Goal: Task Accomplishment & Management: Manage account settings

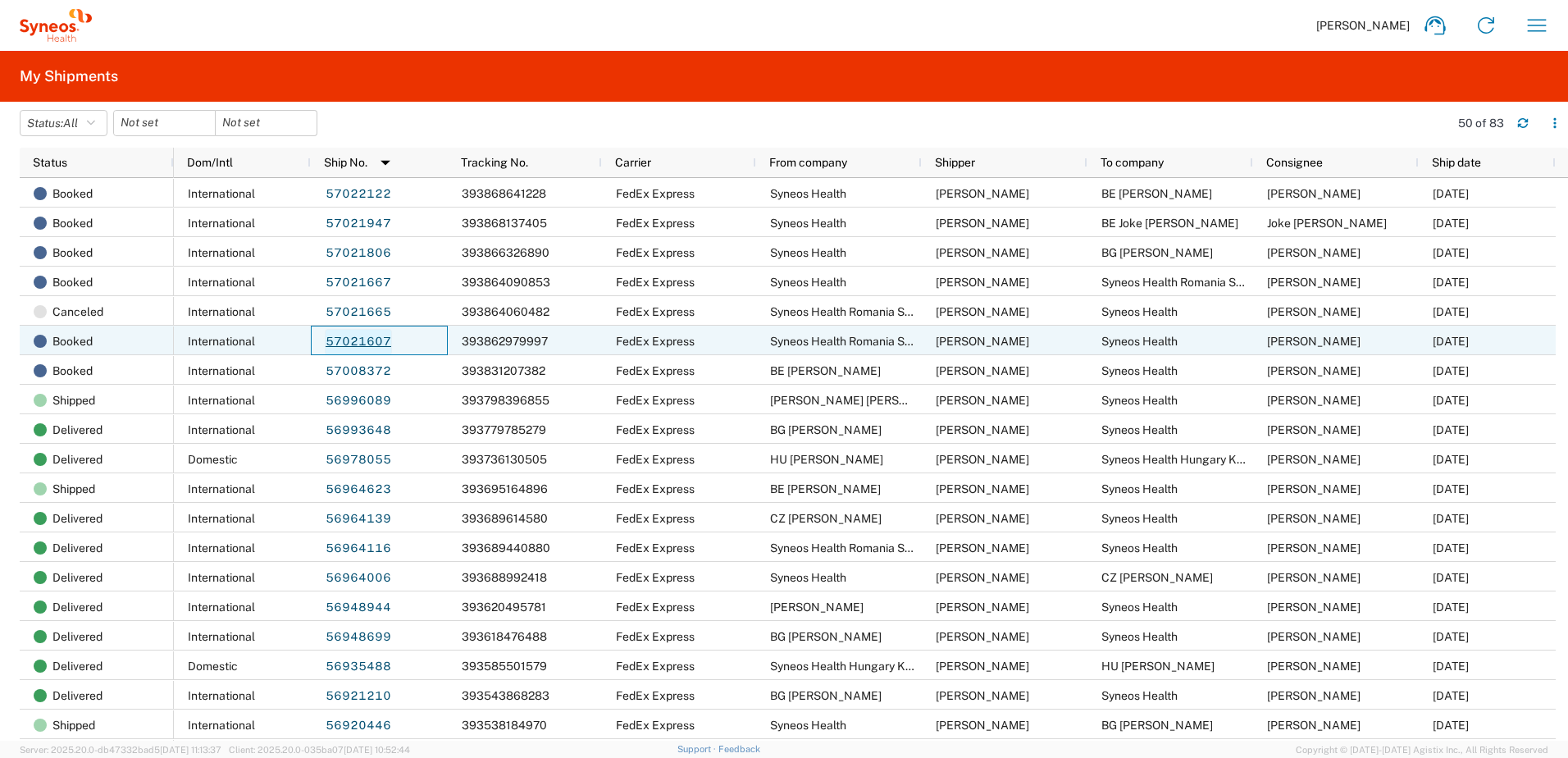
click at [361, 334] on link "57021607" at bounding box center [358, 342] width 67 height 26
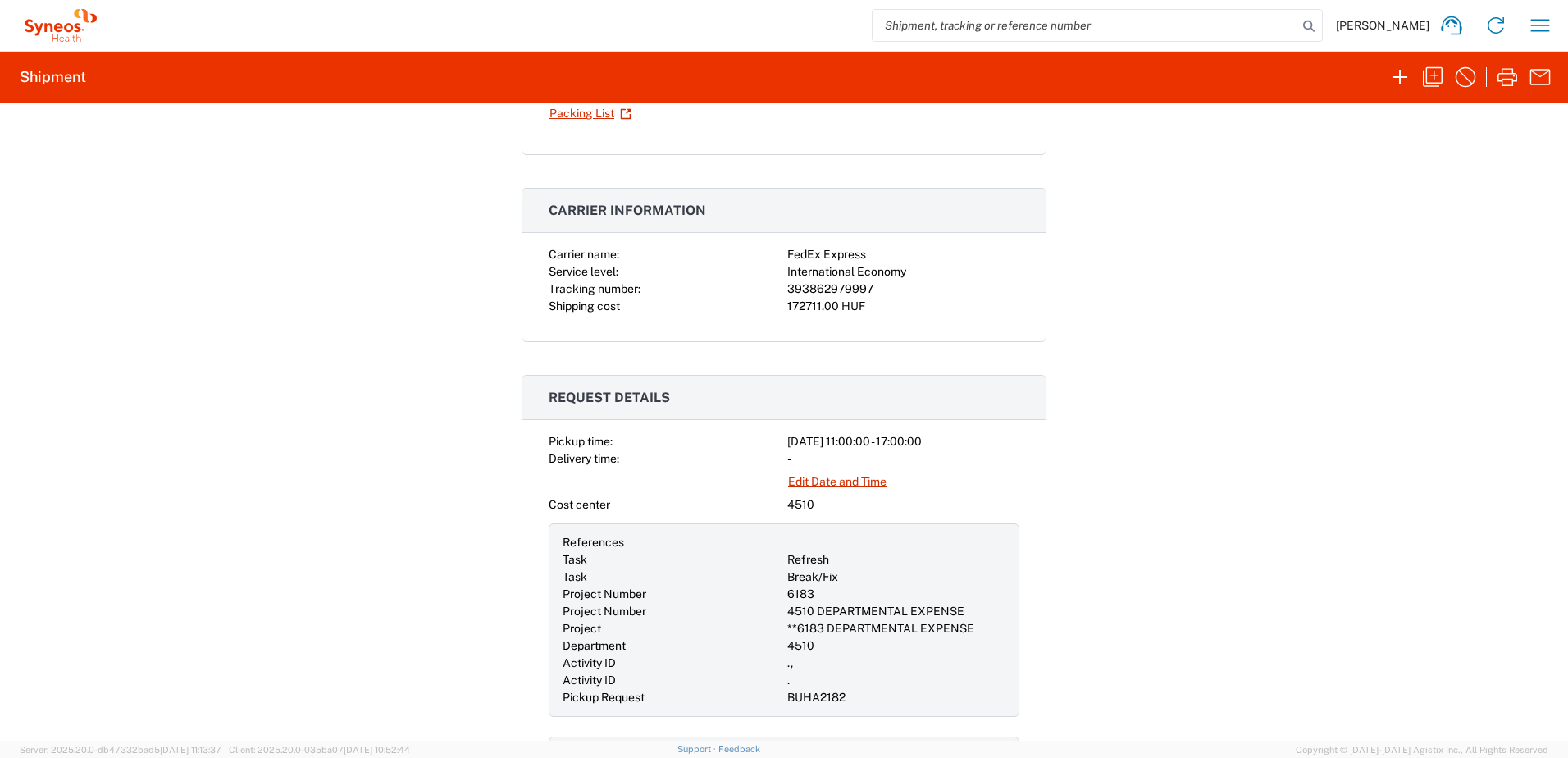
scroll to position [273, 0]
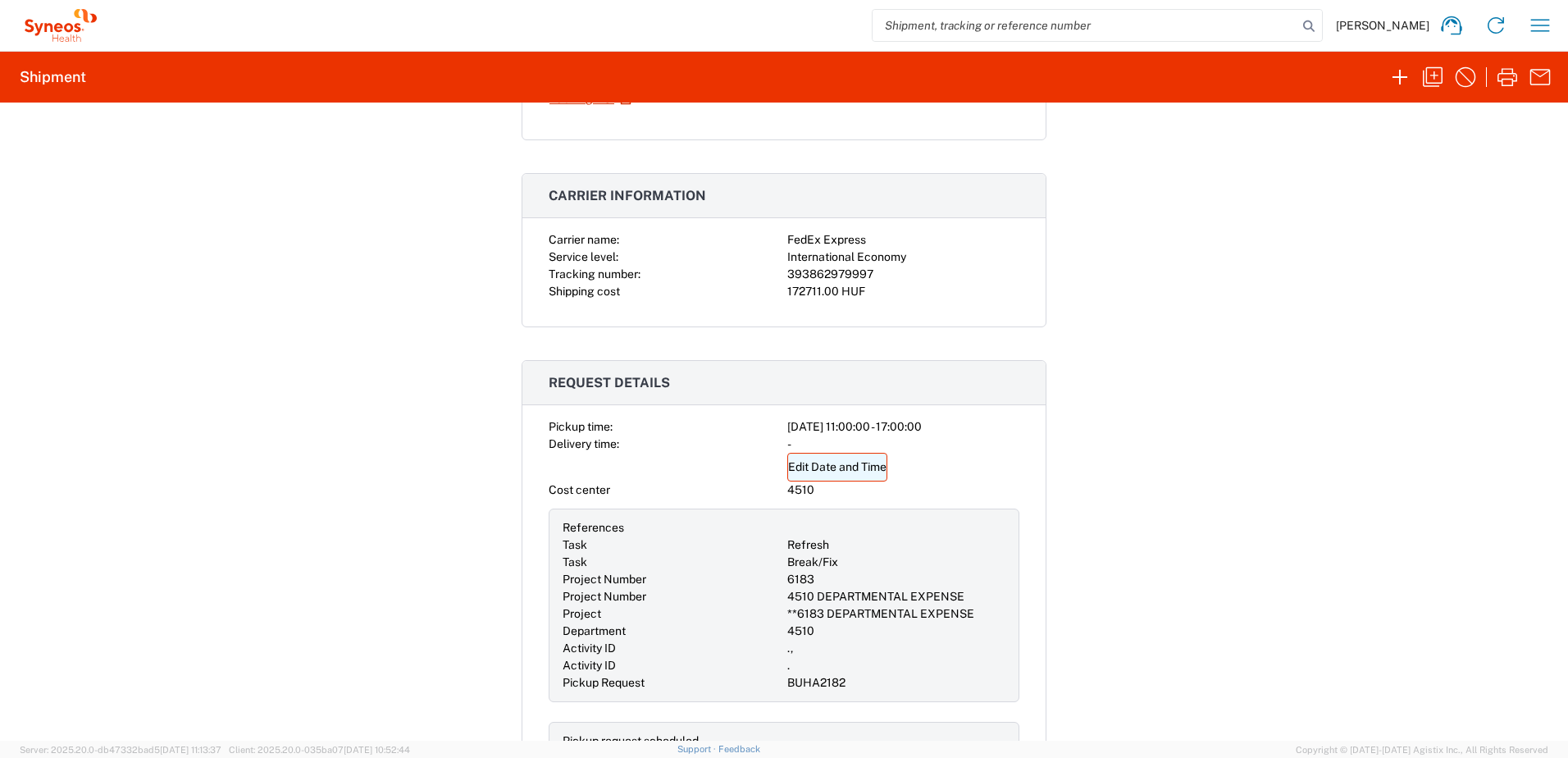
click at [851, 467] on link "Edit Date and Time" at bounding box center [837, 468] width 100 height 29
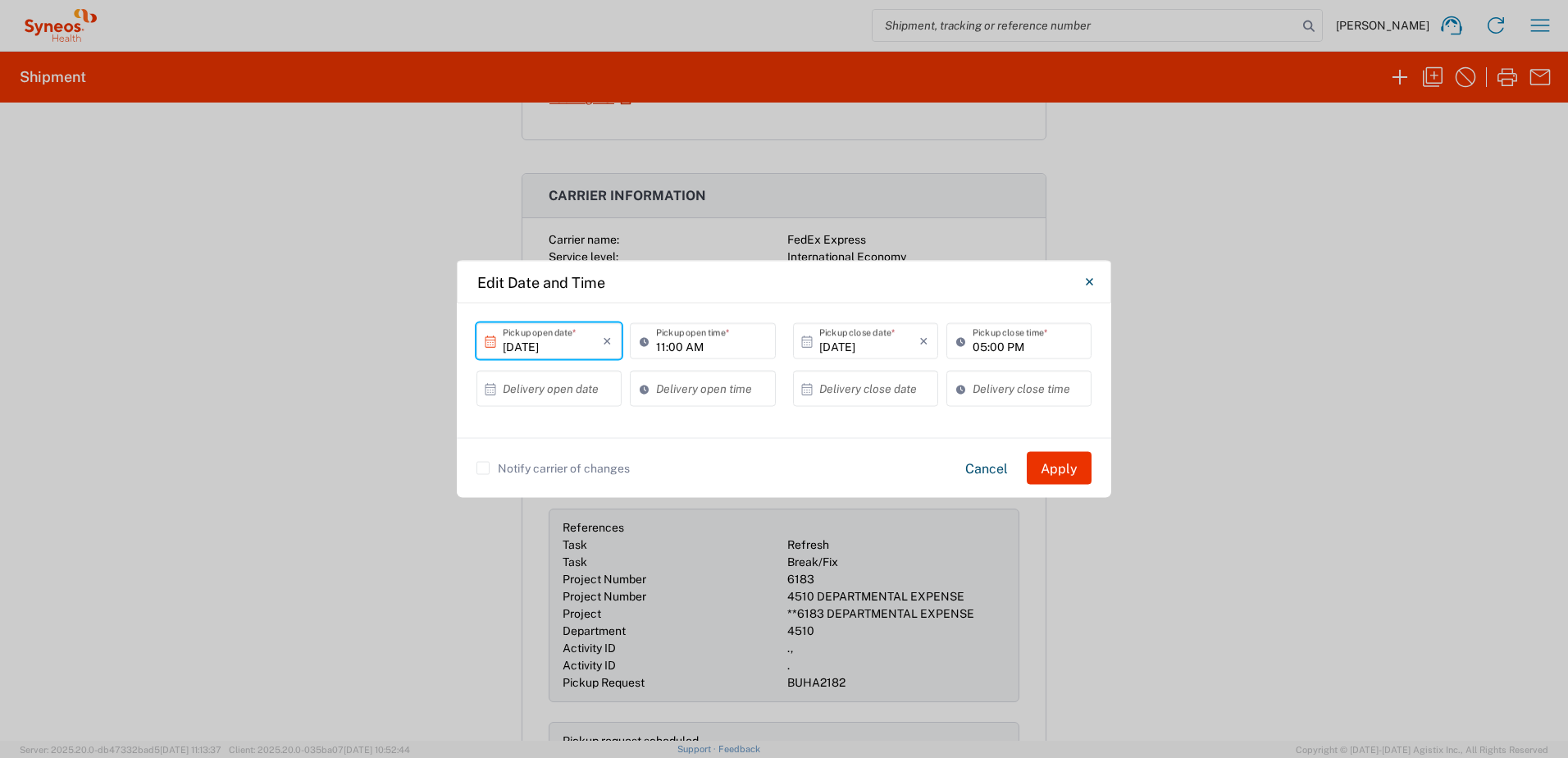
click at [555, 347] on input "[DATE]" at bounding box center [553, 341] width 100 height 29
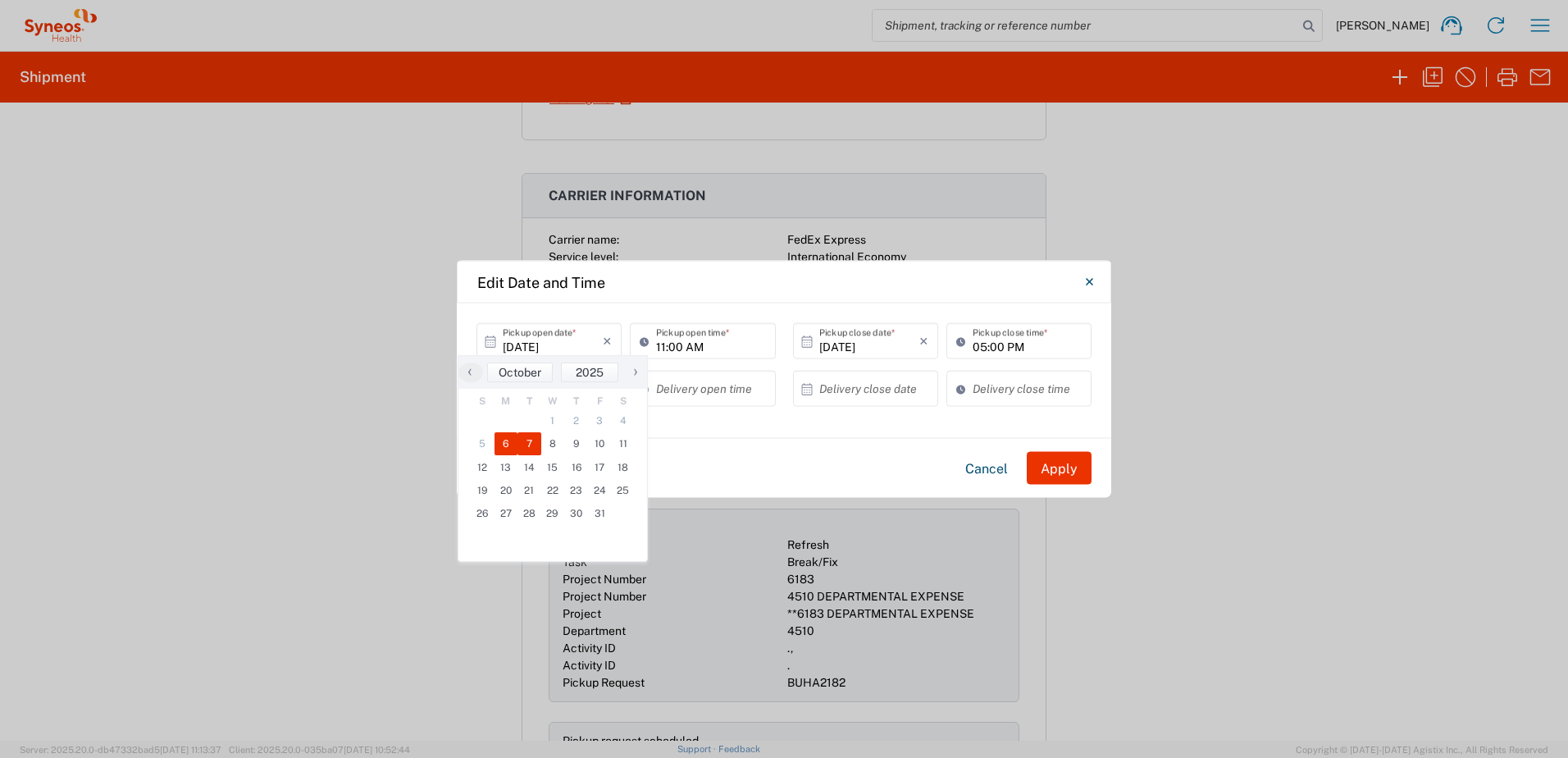
click at [520, 443] on span "7" at bounding box center [529, 443] width 24 height 23
type input "[DATE]"
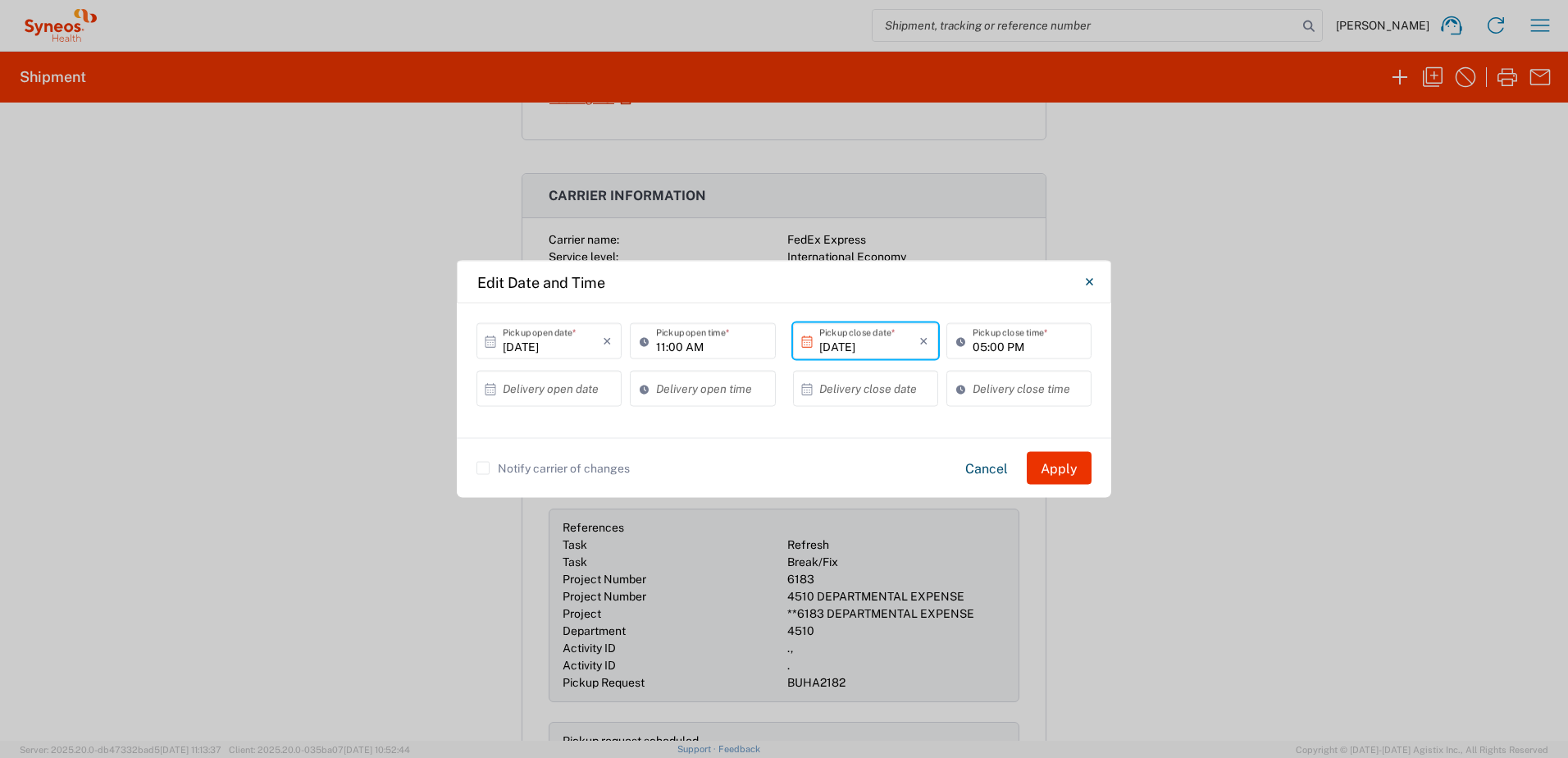
click at [486, 469] on label "Notify carrier of changes" at bounding box center [553, 469] width 154 height 14
click at [483, 469] on input "Notify carrier of changes" at bounding box center [483, 469] width 0 height 0
click at [1073, 469] on button "Apply" at bounding box center [1060, 469] width 65 height 33
